Goal: Navigation & Orientation: Find specific page/section

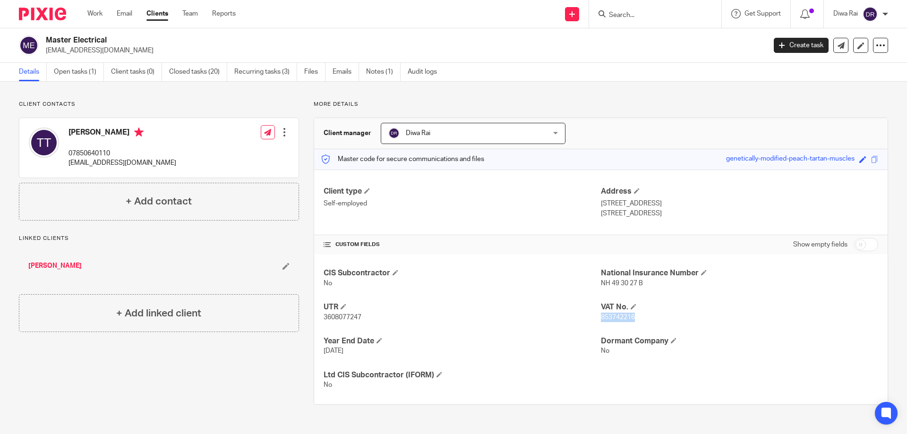
click at [37, 17] on img at bounding box center [42, 14] width 47 height 13
drag, startPoint x: 37, startPoint y: 17, endPoint x: 47, endPoint y: 20, distance: 10.2
click at [39, 18] on img at bounding box center [42, 14] width 47 height 13
